Goal: Task Accomplishment & Management: Complete application form

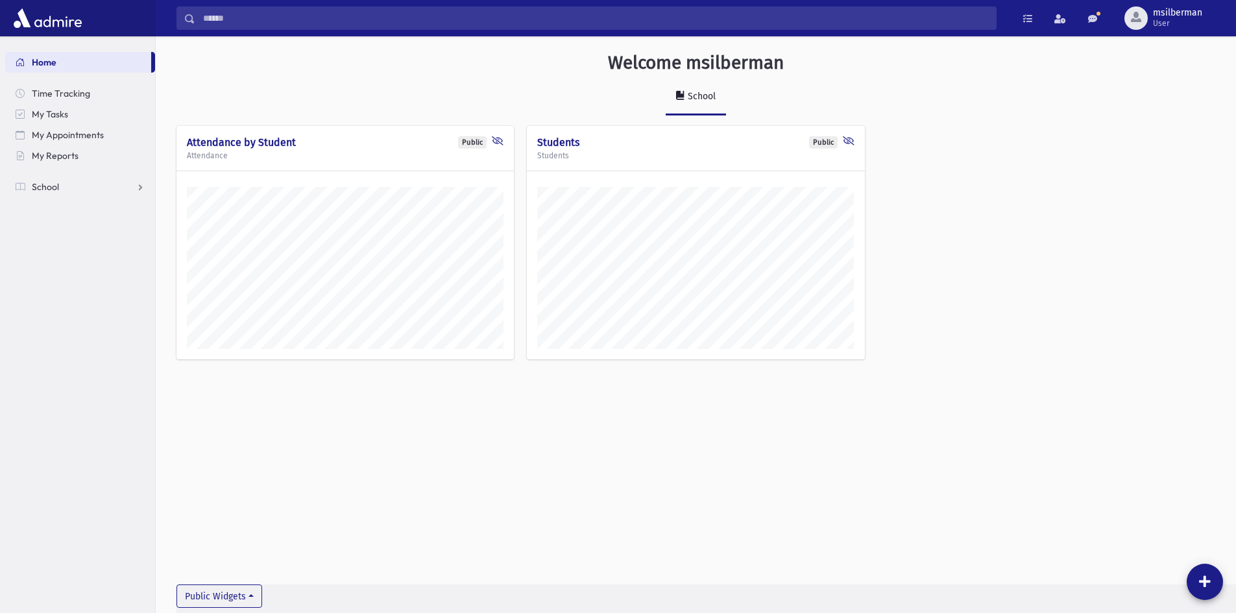
scroll to position [606, 1080]
click at [79, 186] on link "School" at bounding box center [80, 186] width 150 height 21
click at [72, 224] on span "Attendance" at bounding box center [63, 229] width 48 height 12
click at [65, 249] on span "Entry" at bounding box center [60, 249] width 22 height 12
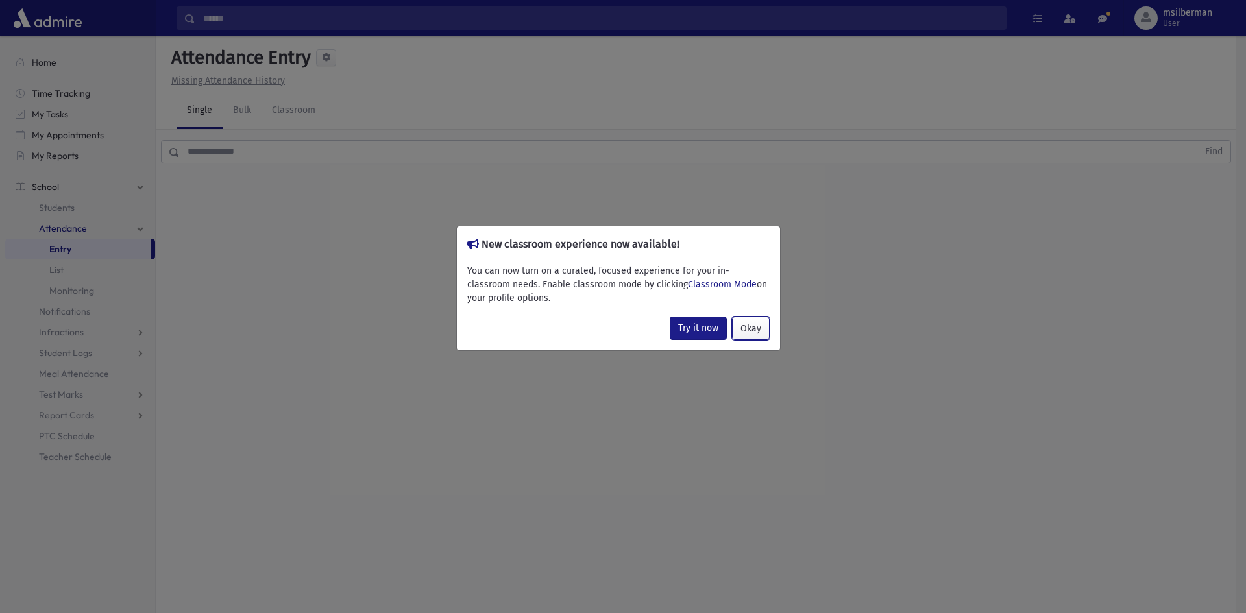
click at [747, 330] on button "Okay" at bounding box center [751, 328] width 38 height 23
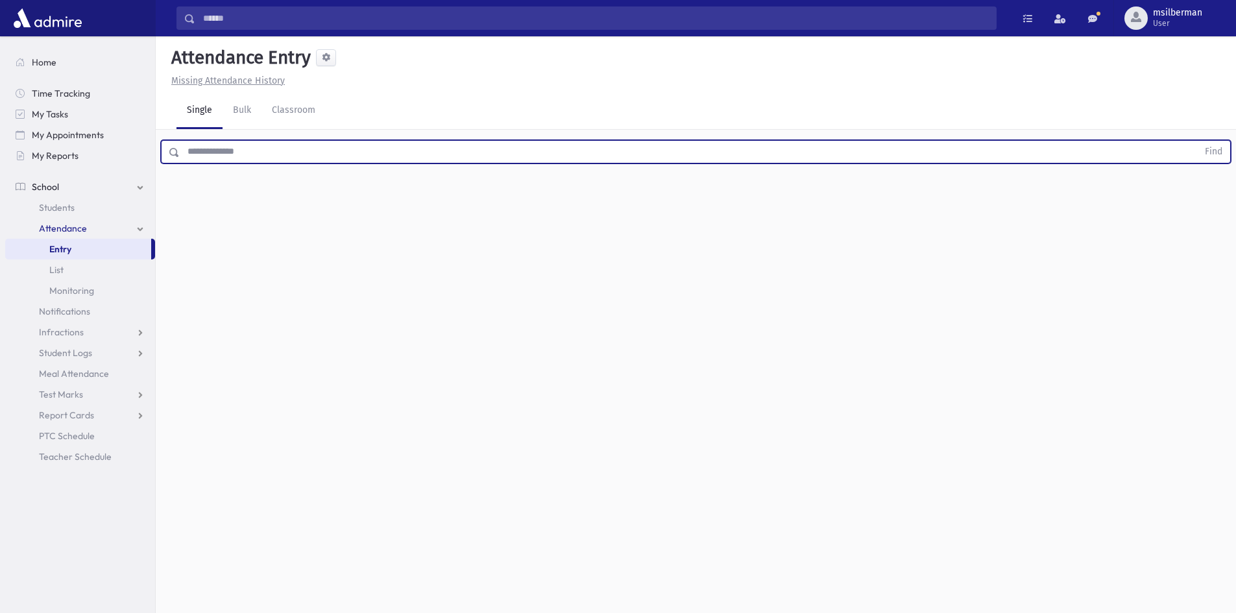
click at [195, 151] on input "text" at bounding box center [689, 151] width 1018 height 23
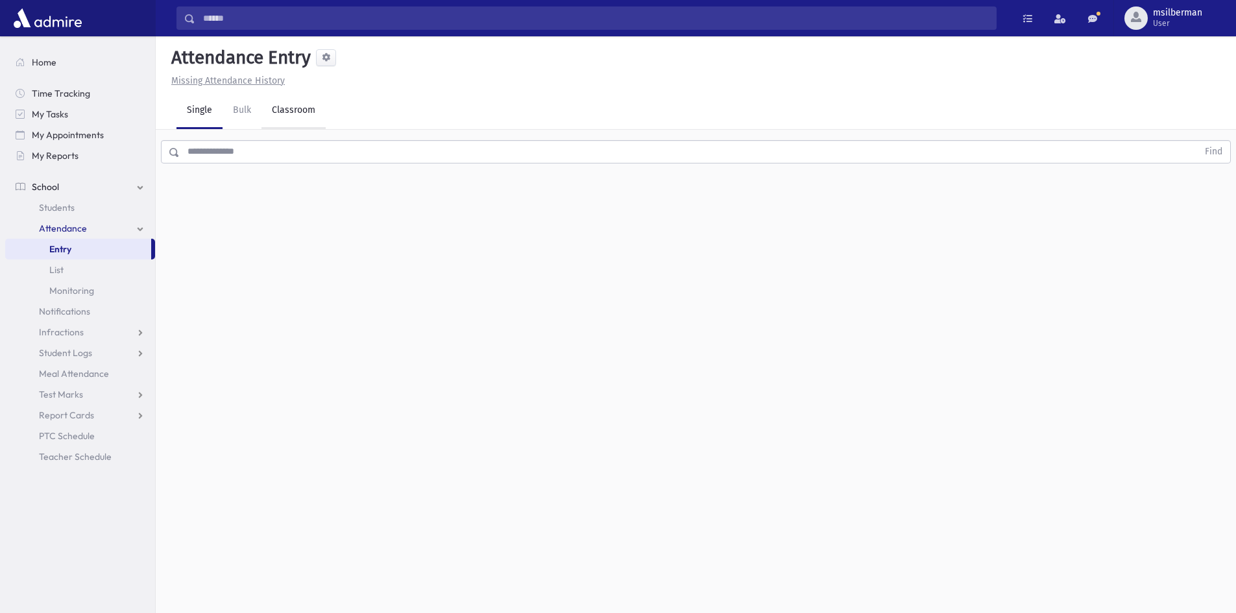
click at [300, 115] on link "Classroom" at bounding box center [293, 111] width 64 height 36
click at [191, 107] on link "Single" at bounding box center [199, 111] width 46 height 36
click at [289, 117] on link "Classroom" at bounding box center [293, 111] width 64 height 36
click at [318, 168] on div "--Select One--" at bounding box center [353, 168] width 128 height 14
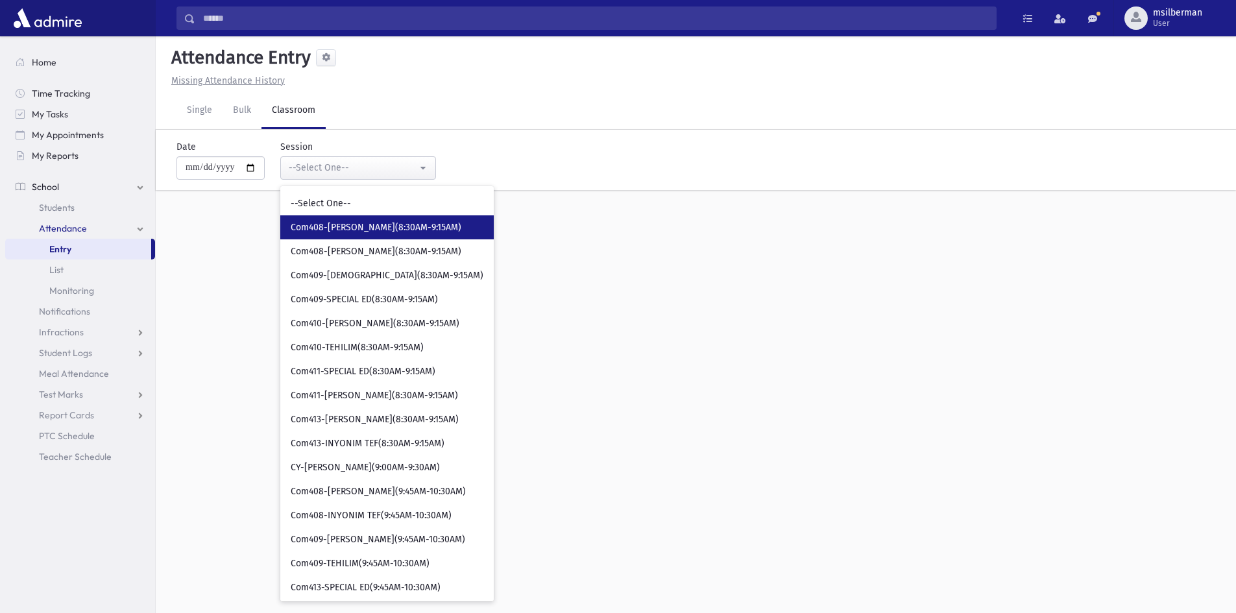
click at [366, 223] on span "Com408-Yesodos Hayahados(8:30AM-9:15AM)" at bounding box center [376, 227] width 171 height 13
select select "****"
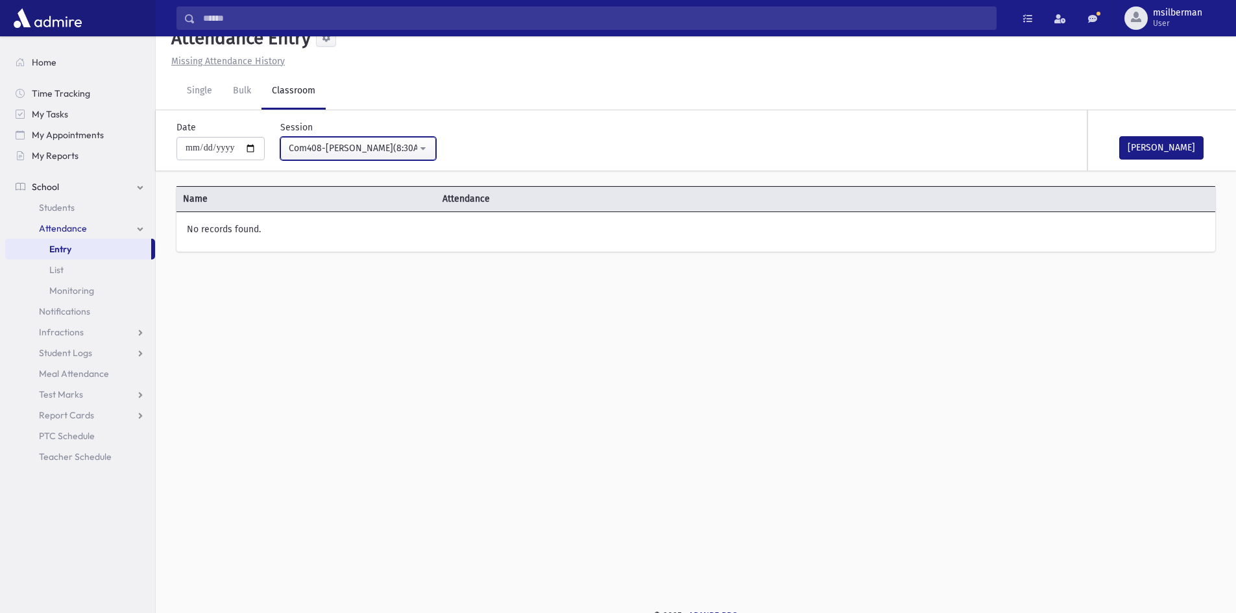
scroll to position [29, 0]
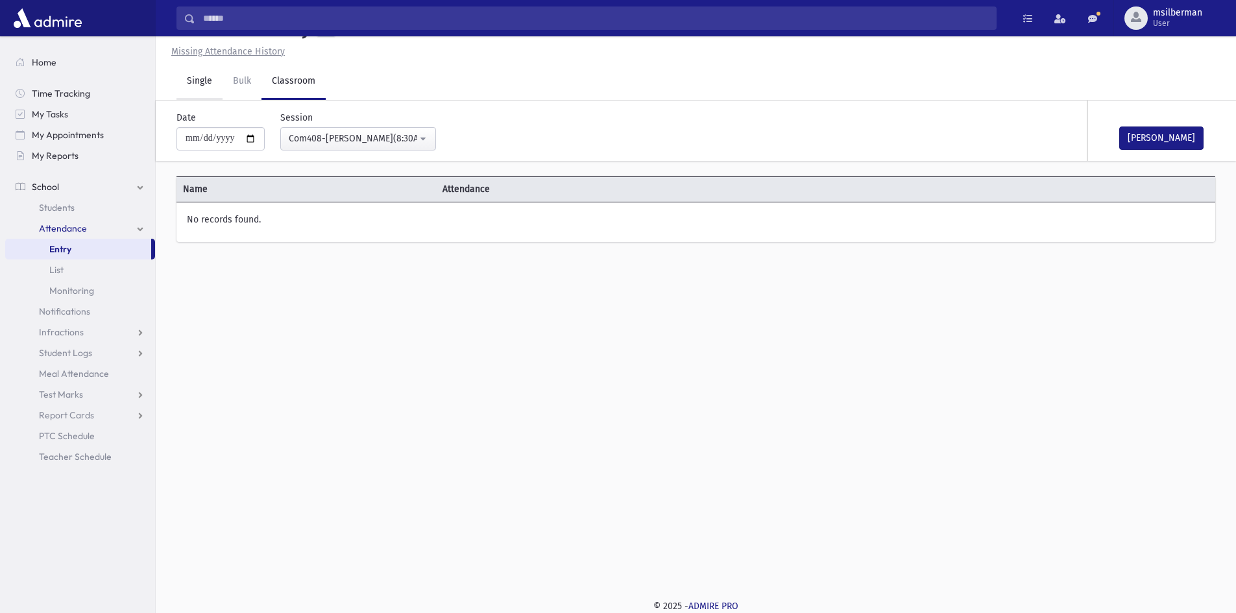
click at [200, 82] on link "Single" at bounding box center [199, 82] width 46 height 36
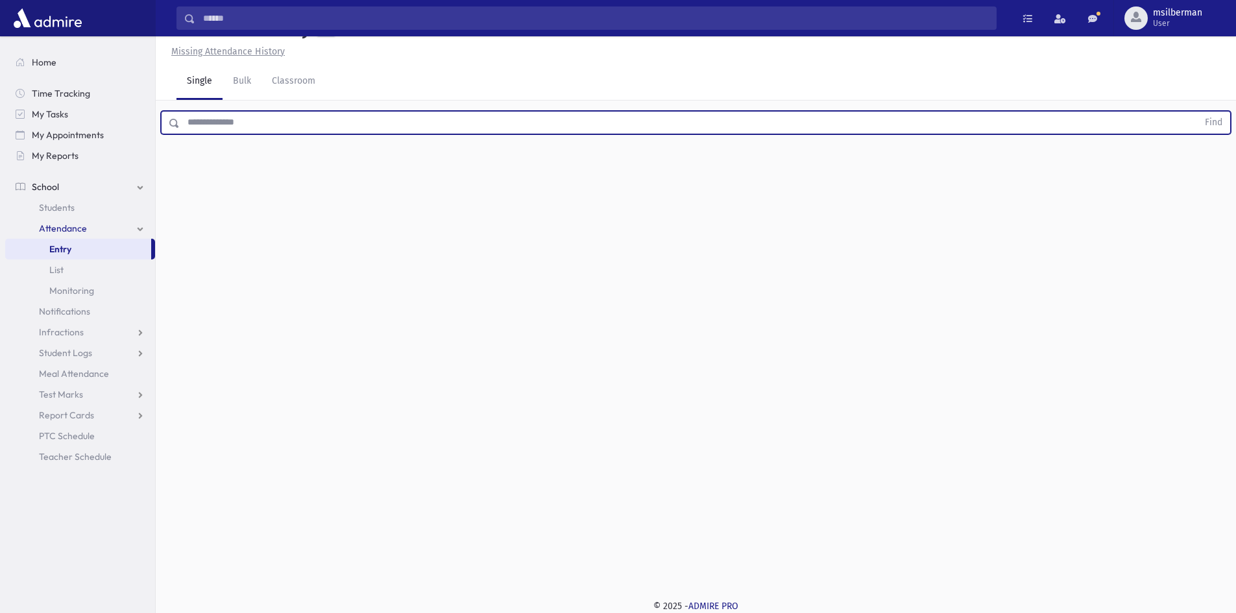
click at [260, 125] on input "text" at bounding box center [689, 122] width 1018 height 23
type input "*****"
click at [1197, 112] on button "Find" at bounding box center [1213, 123] width 33 height 22
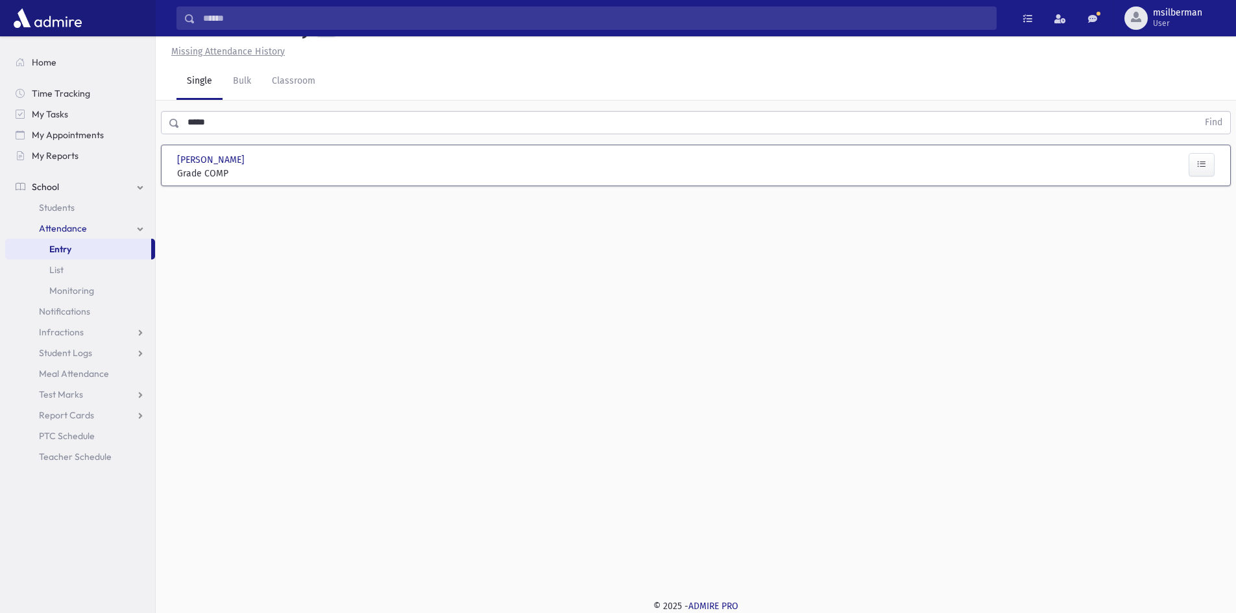
click at [213, 169] on span "Grade COMP" at bounding box center [258, 174] width 162 height 14
click at [1195, 162] on button "button" at bounding box center [1202, 164] width 26 height 23
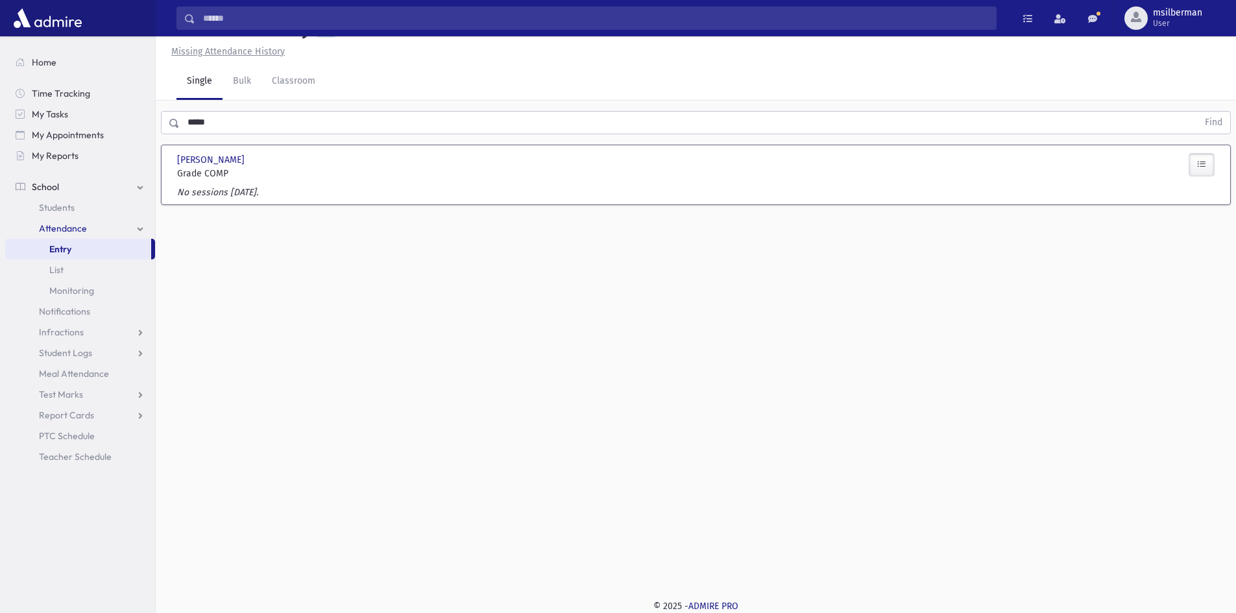
click at [1195, 162] on button "button" at bounding box center [1202, 164] width 26 height 23
